Goal: Task Accomplishment & Management: Manage account settings

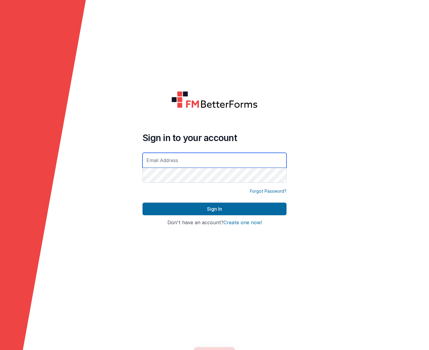
type input "[PERSON_NAME][EMAIL_ADDRESS][PERSON_NAME][DOMAIN_NAME]"
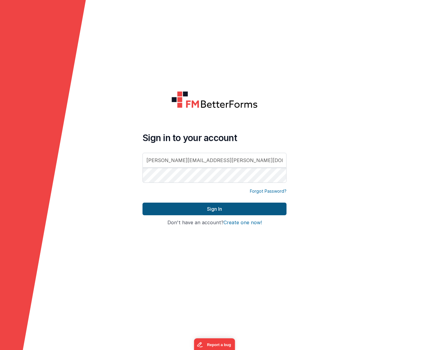
click at [210, 205] on button "Sign In" at bounding box center [215, 209] width 144 height 13
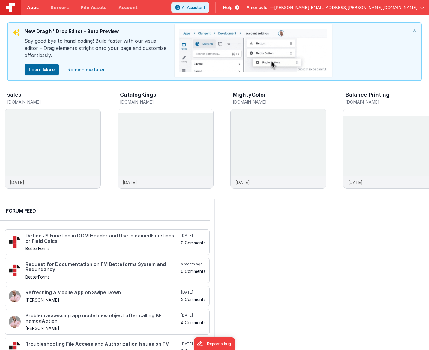
click at [33, 6] on span "Apps" at bounding box center [33, 8] width 12 height 6
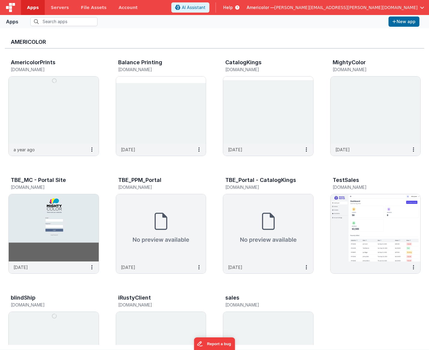
click at [14, 8] on img at bounding box center [10, 7] width 9 height 9
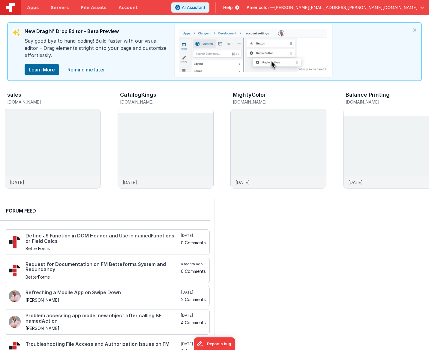
click at [375, 7] on span "[PERSON_NAME][EMAIL_ADDRESS][PERSON_NAME][DOMAIN_NAME]" at bounding box center [346, 8] width 143 height 6
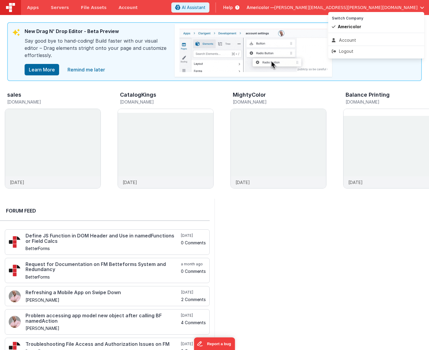
click at [123, 9] on button at bounding box center [214, 175] width 429 height 350
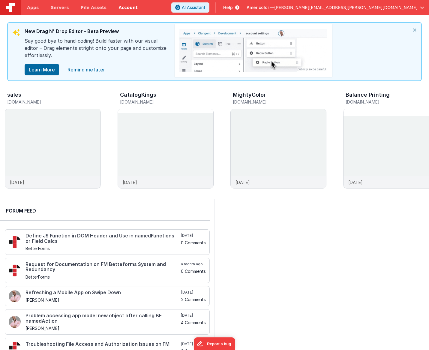
click at [122, 8] on link "Account" at bounding box center [128, 7] width 31 height 15
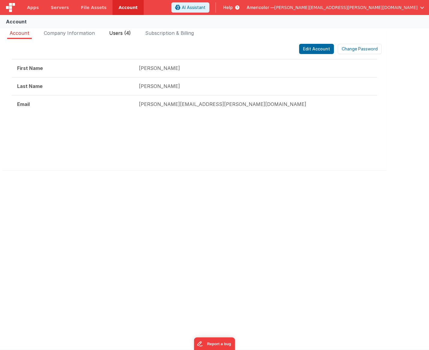
click at [127, 33] on span "Users (4)" at bounding box center [120, 33] width 22 height 6
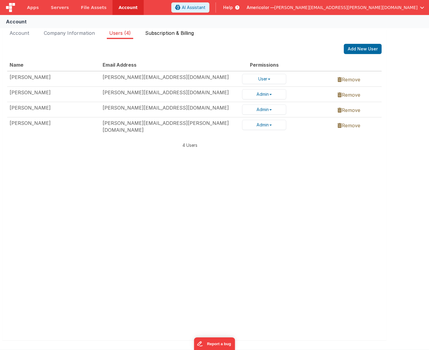
click at [162, 34] on span "Subscription & Billing" at bounding box center [169, 33] width 49 height 6
